Goal: Information Seeking & Learning: Get advice/opinions

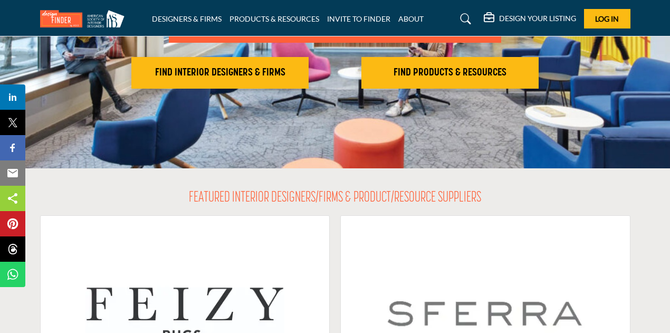
scroll to position [211, 0]
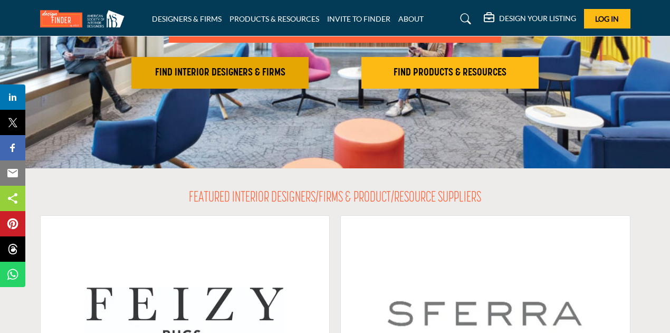
click at [241, 76] on h2 "FIND INTERIOR DESIGNERS & FIRMS" at bounding box center [220, 72] width 171 height 13
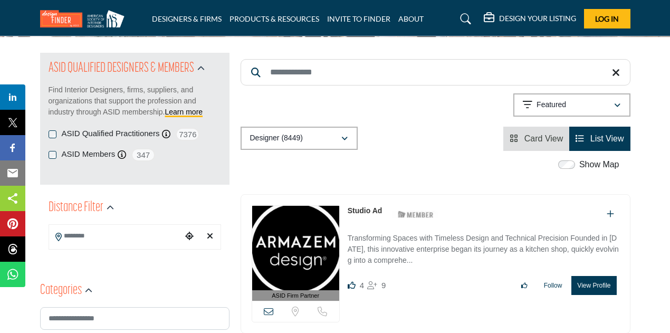
scroll to position [104, 0]
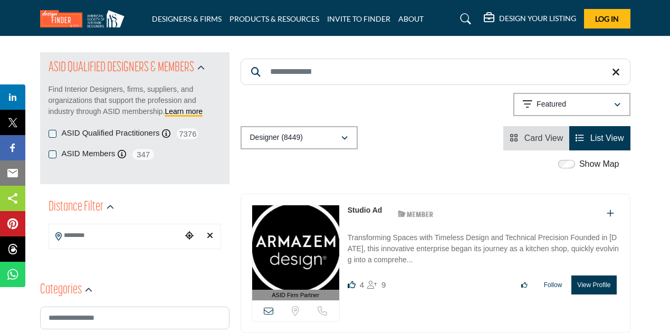
click at [109, 235] on input "Search Location" at bounding box center [115, 235] width 133 height 21
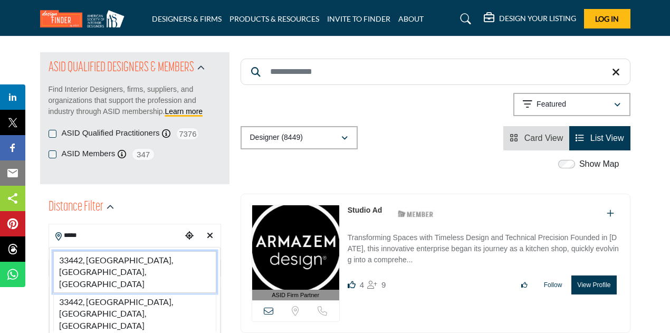
click at [111, 260] on li "33442, [GEOGRAPHIC_DATA], [GEOGRAPHIC_DATA], [GEOGRAPHIC_DATA]" at bounding box center [134, 272] width 163 height 42
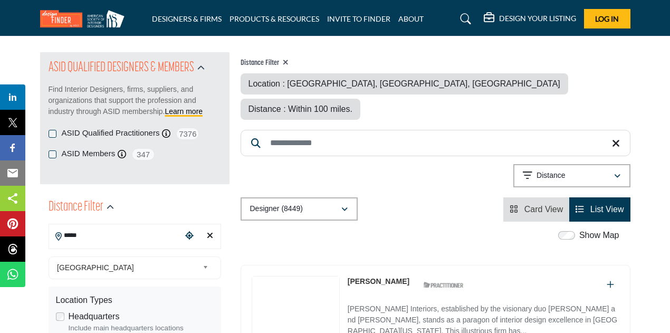
type input "**********"
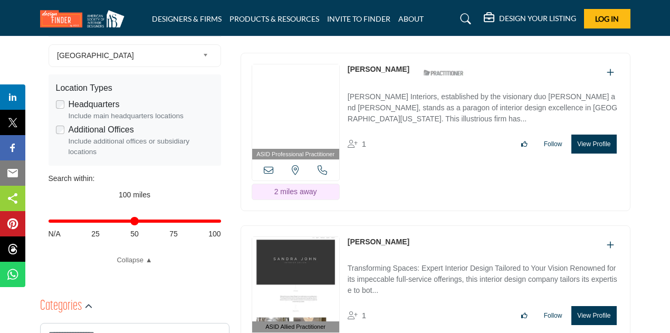
scroll to position [317, 0]
drag, startPoint x: 215, startPoint y: 221, endPoint x: 166, endPoint y: 232, distance: 49.7
type input "**"
click at [95, 222] on input "Distance in miles" at bounding box center [135, 221] width 173 height 2
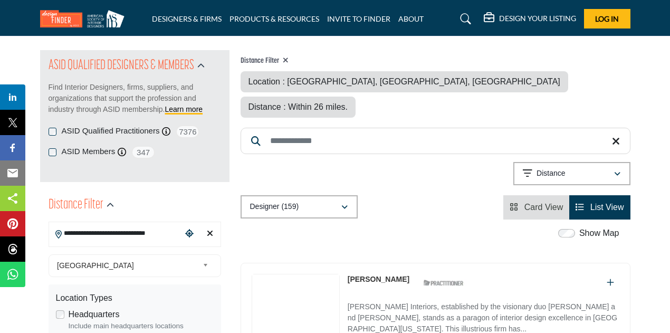
scroll to position [106, 0]
click at [590, 168] on div "Distance" at bounding box center [568, 174] width 91 height 13
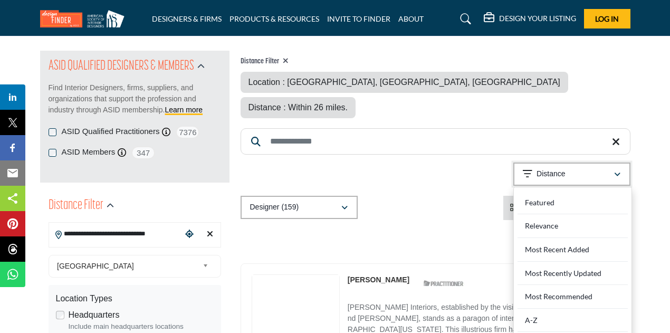
click at [589, 168] on div "Distance" at bounding box center [568, 174] width 91 height 13
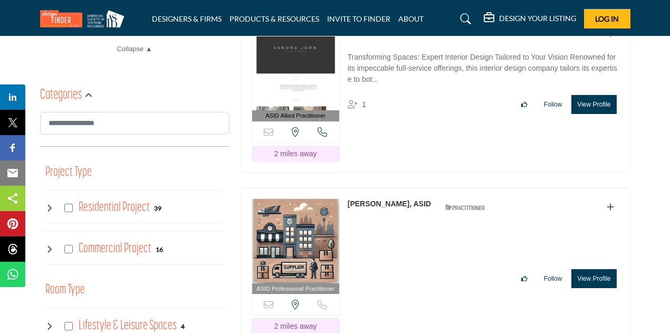
scroll to position [527, 0]
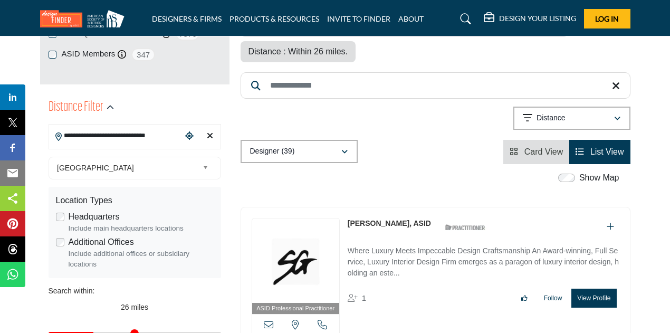
scroll to position [209, 0]
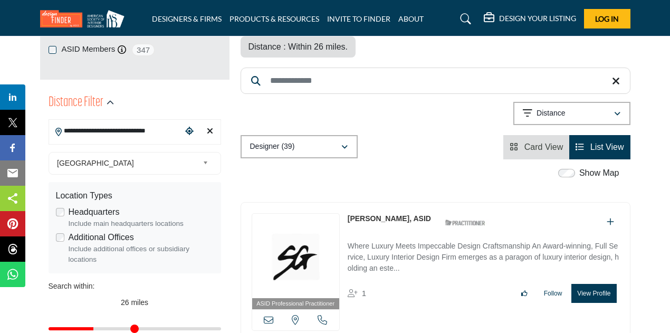
click at [604, 142] on span "List View" at bounding box center [607, 146] width 34 height 9
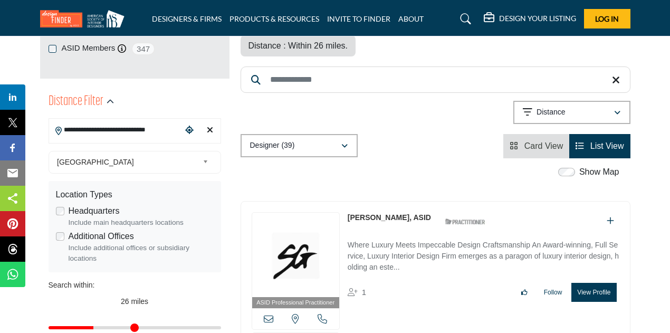
scroll to position [210, 0]
click at [540, 134] on li "Card View" at bounding box center [536, 146] width 66 height 24
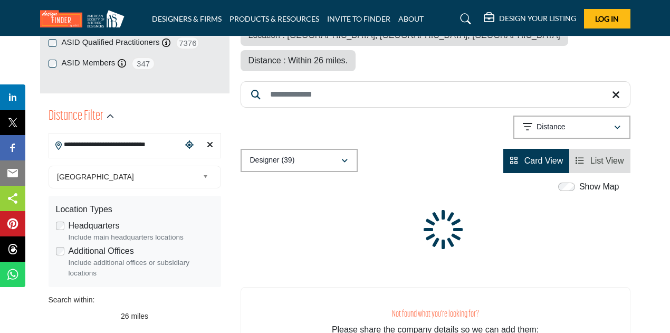
scroll to position [80, 0]
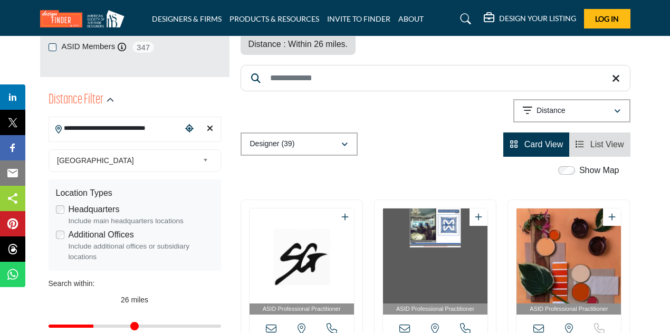
click at [597, 140] on span "List View" at bounding box center [607, 144] width 34 height 9
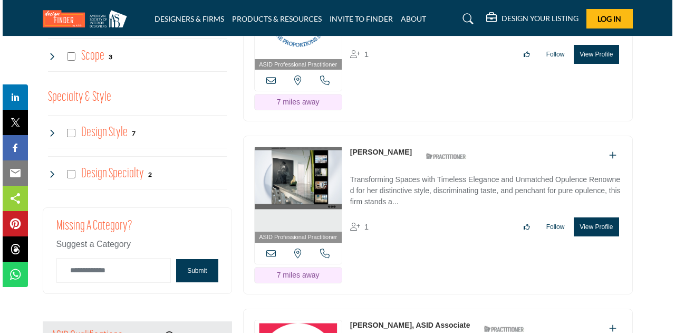
scroll to position [1475, 0]
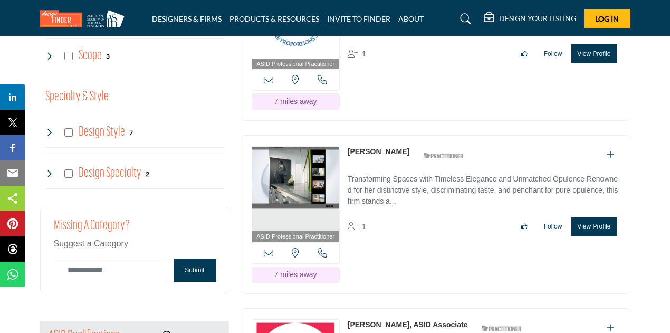
click at [594, 217] on button "View Profile" at bounding box center [593, 226] width 45 height 19
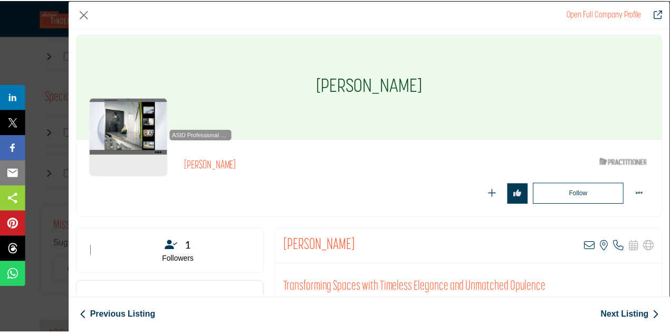
scroll to position [0, 0]
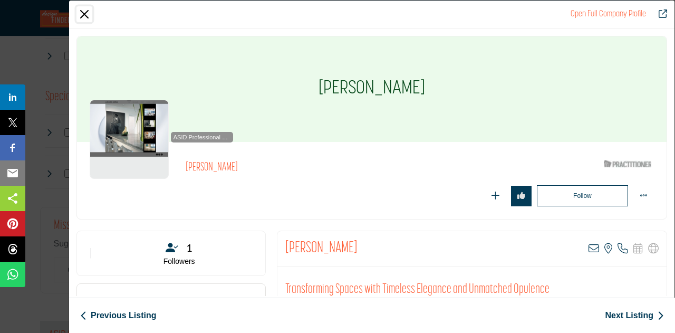
click at [85, 13] on button "Close" at bounding box center [85, 14] width 16 height 16
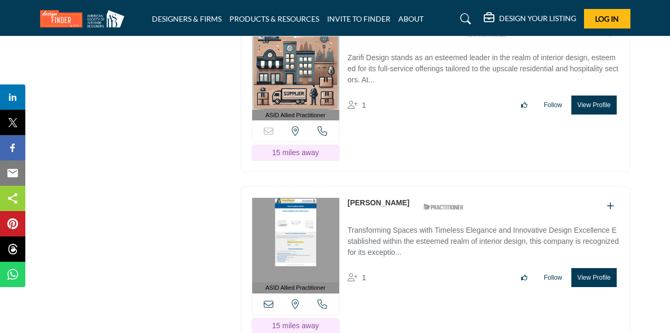
scroll to position [4196, 0]
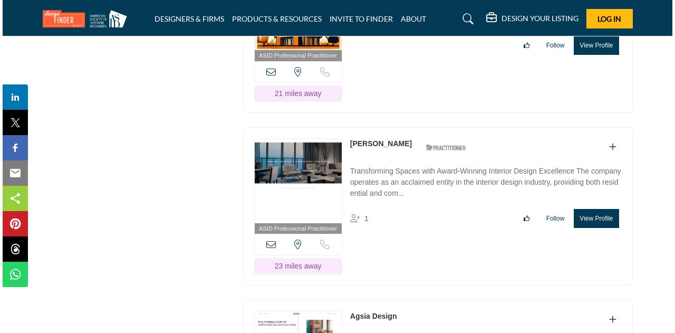
scroll to position [5464, 0]
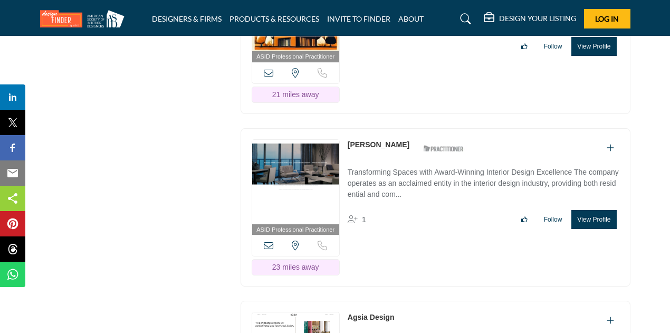
click at [594, 210] on button "View Profile" at bounding box center [593, 219] width 45 height 19
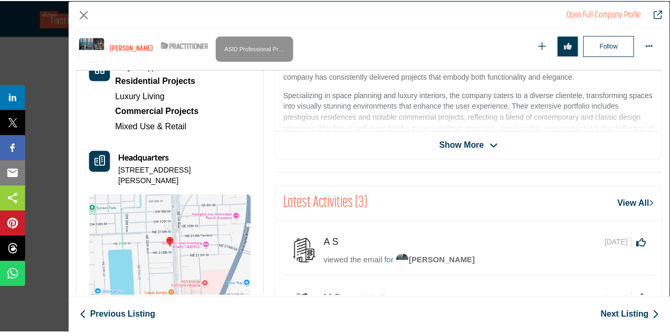
scroll to position [310, 0]
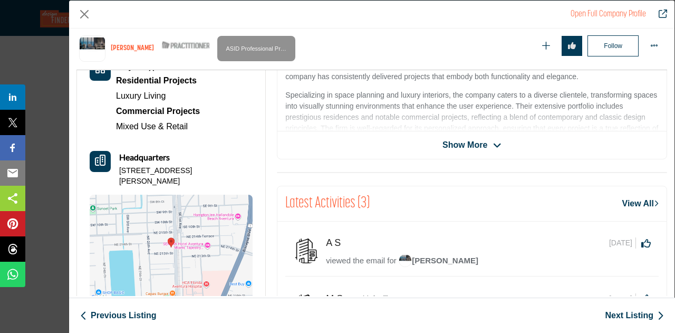
click at [183, 232] on img "Company Data Modal" at bounding box center [171, 248] width 163 height 106
click at [90, 13] on button "Close" at bounding box center [85, 14] width 16 height 16
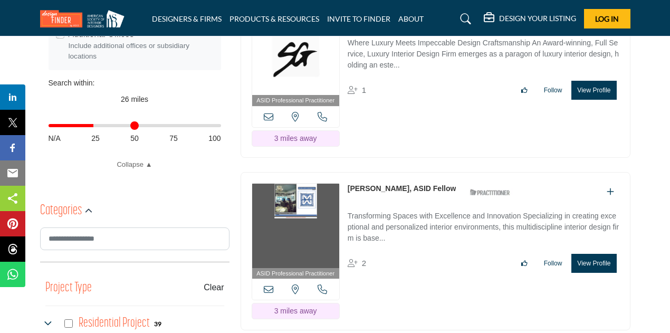
scroll to position [0, 0]
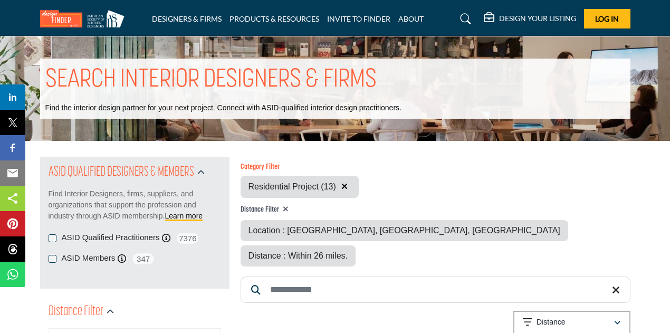
click at [389, 228] on span "Location : [GEOGRAPHIC_DATA], [GEOGRAPHIC_DATA], [GEOGRAPHIC_DATA]" at bounding box center [405, 230] width 312 height 9
click at [287, 210] on icon at bounding box center [286, 208] width 6 height 7
click at [285, 210] on div "Category Filter Outdoor Living Affordable Housing Multi-family Whole House Desi…" at bounding box center [436, 263] width 390 height 212
click at [317, 276] on input "Search Keyword" at bounding box center [436, 289] width 390 height 26
type input "***"
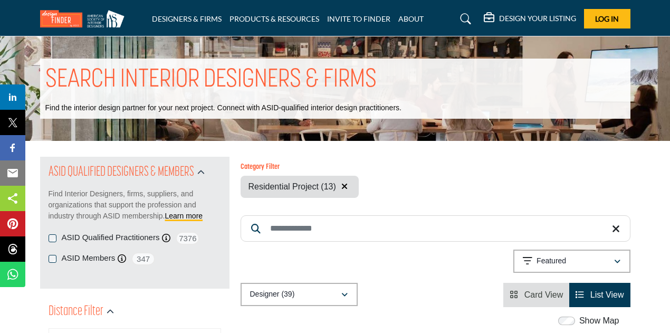
click at [301, 233] on input "Search Keyword" at bounding box center [436, 228] width 390 height 26
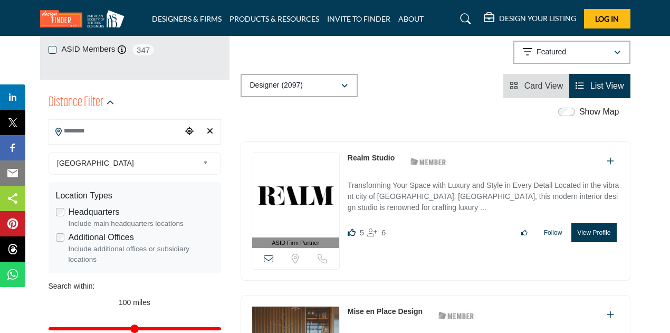
scroll to position [209, 0]
click at [161, 130] on input "Search Location" at bounding box center [115, 131] width 133 height 21
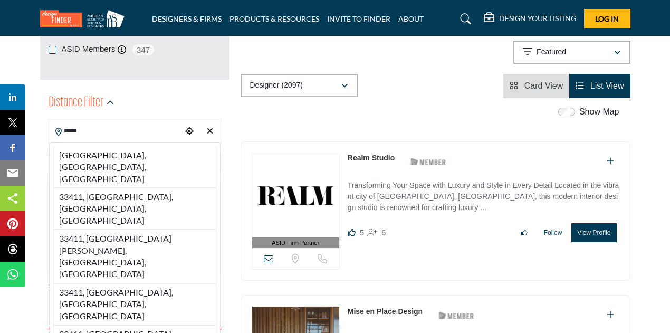
drag, startPoint x: 159, startPoint y: 151, endPoint x: 184, endPoint y: 151, distance: 24.8
click at [161, 151] on li "33411, West Palm Beach, FL, USA" at bounding box center [134, 167] width 163 height 41
type input "**********"
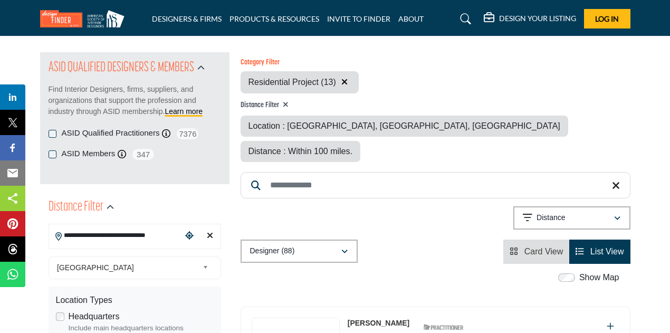
scroll to position [106, 0]
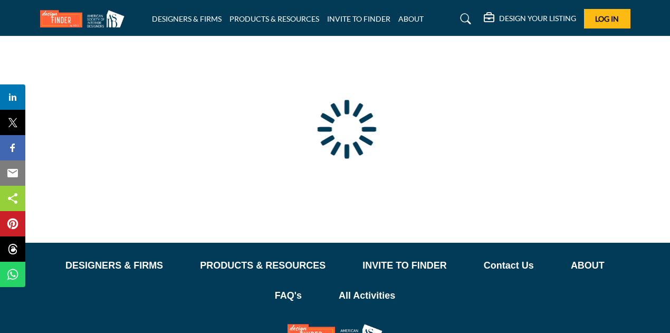
type input "**********"
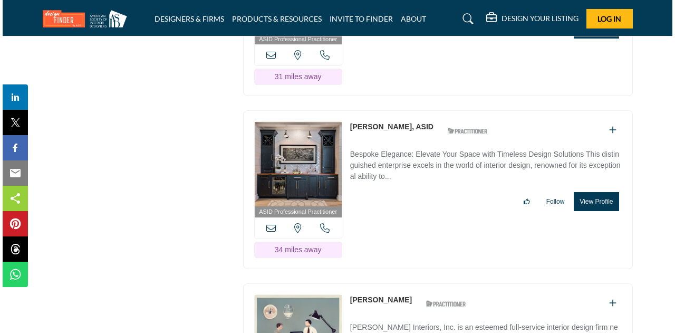
scroll to position [6328, 0]
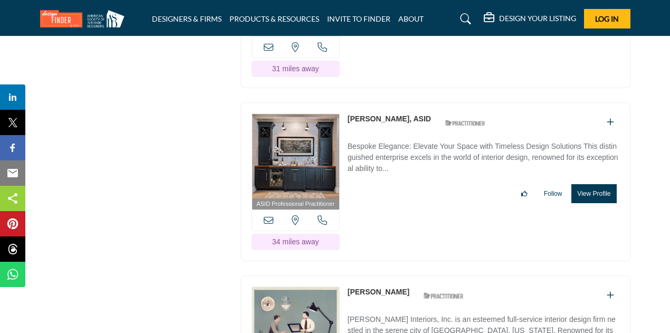
click at [586, 198] on button "View Profile" at bounding box center [593, 193] width 45 height 19
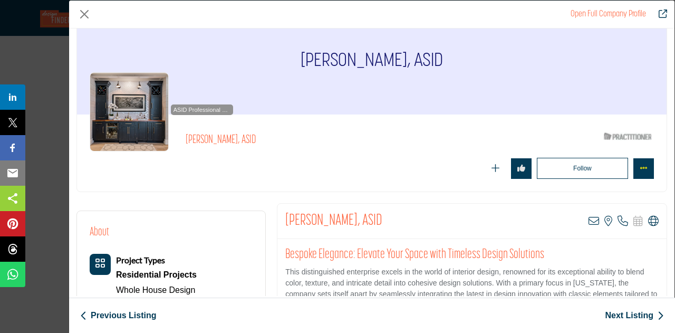
scroll to position [27, 0]
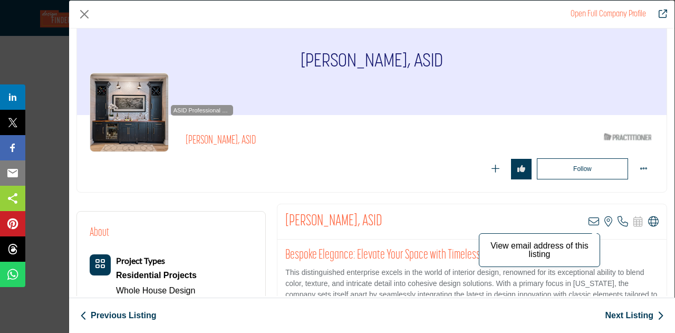
click at [589, 220] on icon "Company Data Modal" at bounding box center [594, 221] width 11 height 11
